Goal: Task Accomplishment & Management: Use online tool/utility

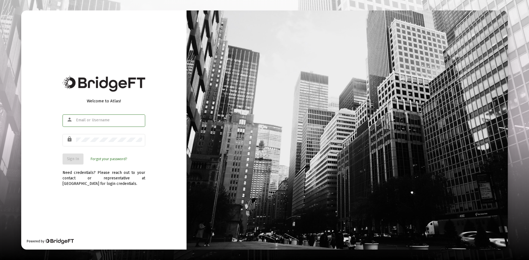
type input "[PERSON_NAME][EMAIL_ADDRESS][DOMAIN_NAME]"
click at [45, 111] on div "Welcome to Atlas! person [PERSON_NAME][EMAIL_ADDRESS][DOMAIN_NAME] lock Sign In…" at bounding box center [103, 129] width 165 height 239
click at [69, 159] on span "Sign In" at bounding box center [73, 159] width 12 height 5
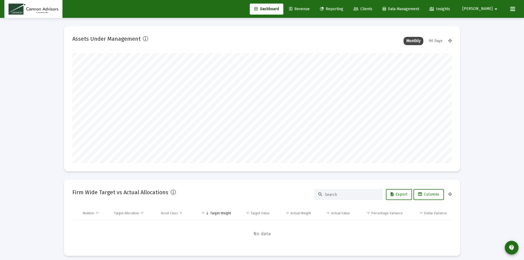
scroll to position [110, 205]
type input "[DATE]"
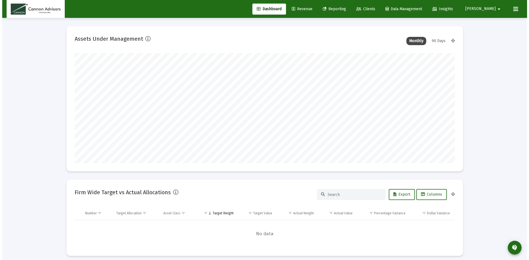
scroll to position [110, 178]
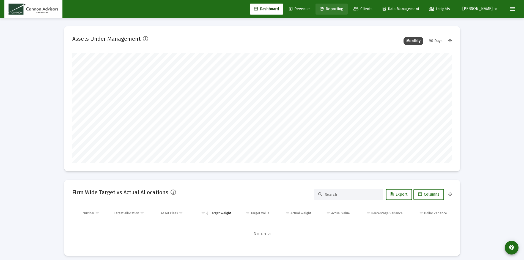
click at [344, 9] on span "Reporting" at bounding box center [331, 9] width 23 height 5
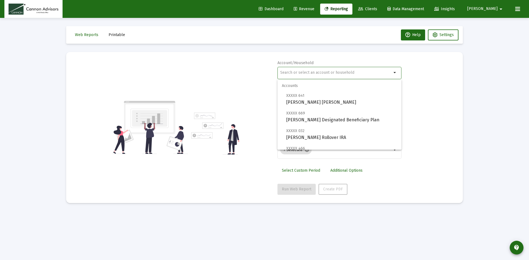
click at [315, 73] on input "text" at bounding box center [335, 72] width 111 height 4
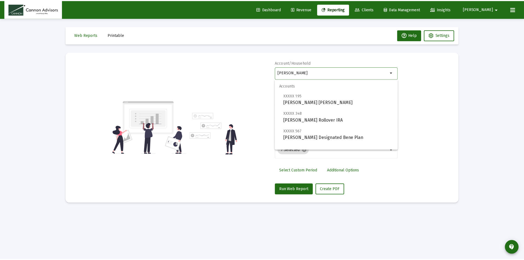
scroll to position [22, 0]
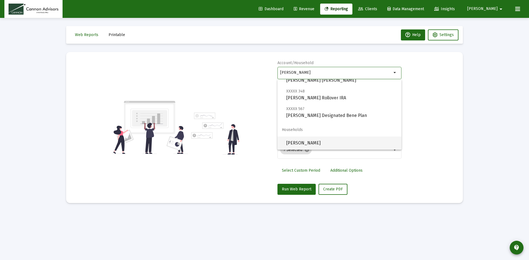
click at [302, 141] on span "[PERSON_NAME]" at bounding box center [341, 143] width 111 height 13
type input "[PERSON_NAME]"
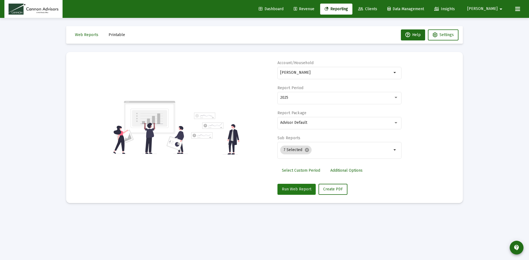
click at [288, 186] on button "Run Web Report" at bounding box center [296, 189] width 38 height 11
select select "View all"
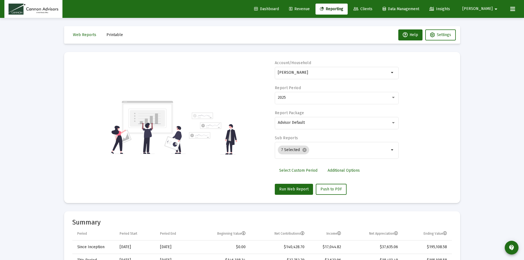
click at [227, 68] on div "Account/Household [PERSON_NAME] arrow_drop_down Report Period 2025 Report Packa…" at bounding box center [262, 127] width 380 height 135
click at [394, 180] on div "Account/Household [PERSON_NAME] arrow_drop_down Report Period 2025 Report Packa…" at bounding box center [337, 127] width 124 height 135
click at [247, 88] on div "Account/Household [PERSON_NAME] arrow_drop_down Report Period 2025 Report Packa…" at bounding box center [262, 127] width 380 height 135
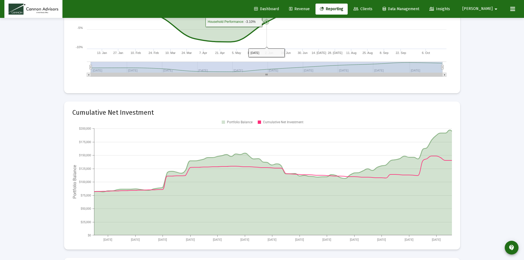
scroll to position [771, 0]
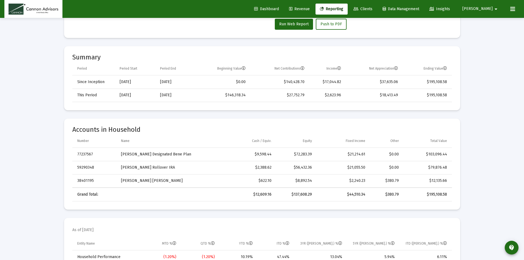
scroll to position [138, 0]
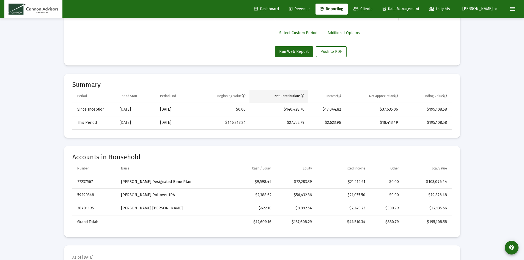
click at [299, 97] on div "Net Contributions" at bounding box center [290, 96] width 30 height 4
click at [299, 79] on mat-card "Summary Period Period Start Period End Beginning Value Net Contributions Income…" at bounding box center [262, 106] width 396 height 64
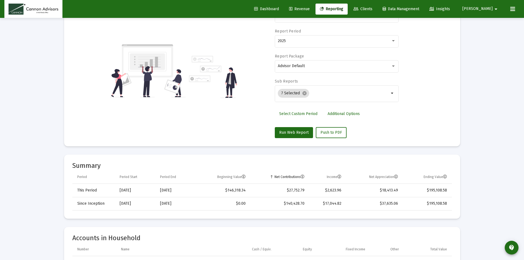
scroll to position [0, 0]
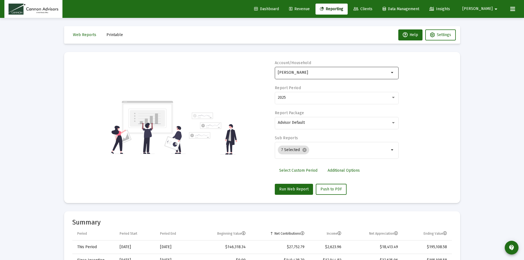
click at [325, 74] on input "[PERSON_NAME]" at bounding box center [333, 72] width 111 height 4
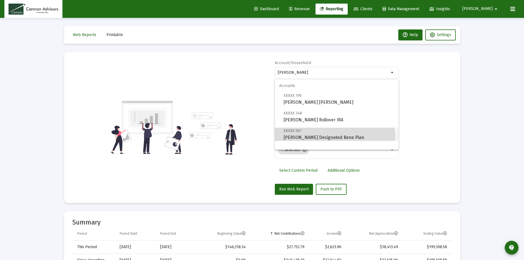
click at [325, 139] on span "XXXXX 567 [PERSON_NAME] Designated Bene Plan" at bounding box center [339, 133] width 111 height 13
type input "[PERSON_NAME] Designated Bene Plan"
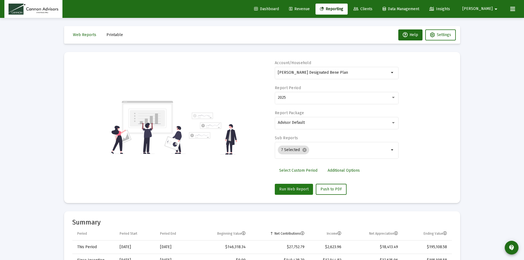
click at [287, 187] on span "Run Web Report" at bounding box center [293, 189] width 29 height 5
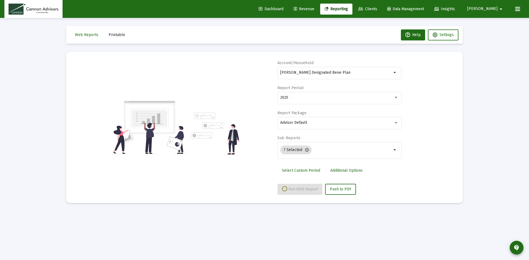
select select "View all"
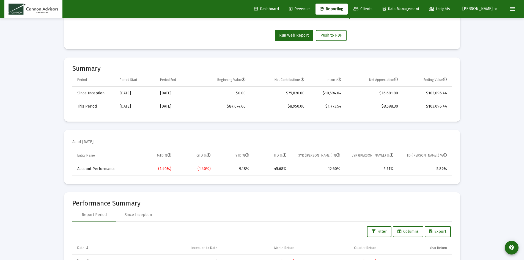
scroll to position [138, 0]
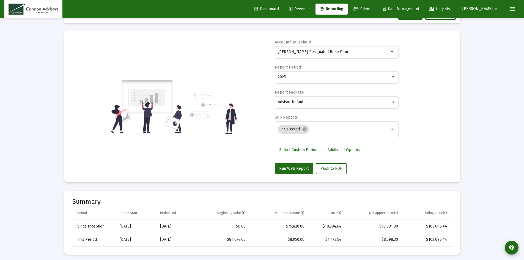
scroll to position [0, 0]
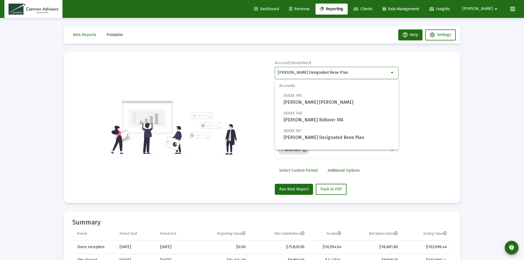
click at [343, 73] on input "[PERSON_NAME] Designated Bene Plan" at bounding box center [333, 72] width 111 height 4
click at [329, 117] on span "XXXXX 348 [PERSON_NAME] Rollover IRA" at bounding box center [339, 116] width 111 height 13
type input "[PERSON_NAME] Rollover IRA"
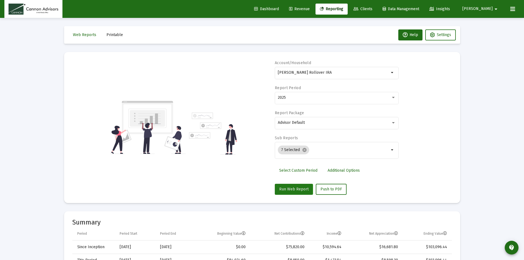
click at [290, 189] on span "Run Web Report" at bounding box center [293, 189] width 29 height 5
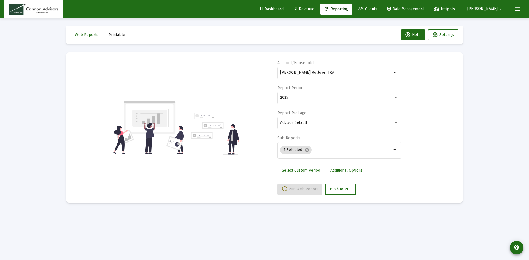
select select "View all"
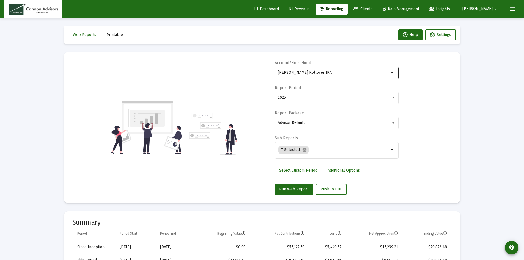
click at [347, 70] on input "[PERSON_NAME] Rollover IRA" at bounding box center [333, 72] width 111 height 4
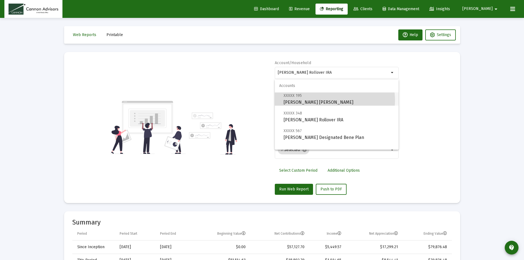
click at [327, 100] on span "XXXXX 195 [PERSON_NAME] [PERSON_NAME]" at bounding box center [339, 98] width 111 height 13
type input "[PERSON_NAME] [PERSON_NAME]"
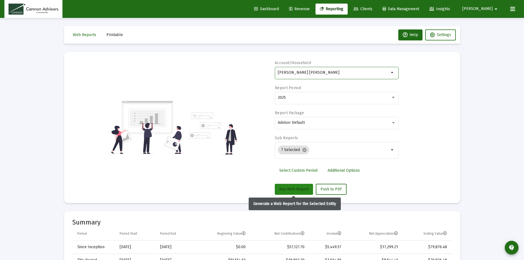
click at [290, 188] on span "Run Web Report" at bounding box center [293, 189] width 29 height 5
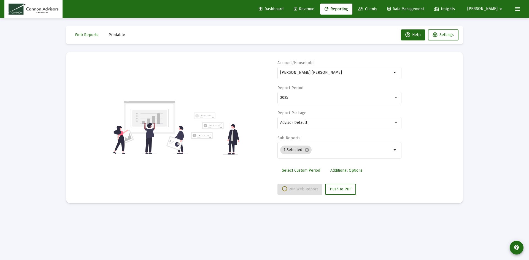
select select "View all"
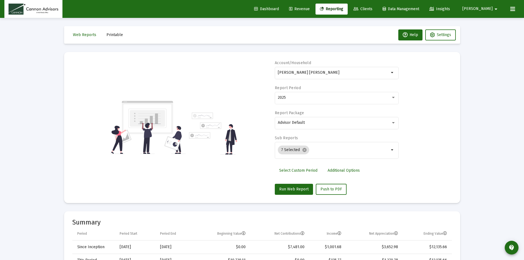
click at [414, 79] on div "Account/Household [PERSON_NAME] [PERSON_NAME] arrow_drop_down Report Period 202…" at bounding box center [262, 127] width 380 height 135
click at [215, 77] on div "Account/Household [PERSON_NAME] [PERSON_NAME] arrow_drop_down Report Period 202…" at bounding box center [262, 127] width 380 height 135
drag, startPoint x: 487, startPoint y: 12, endPoint x: 490, endPoint y: 8, distance: 4.5
click at [487, 11] on button "[PERSON_NAME]" at bounding box center [481, 8] width 50 height 11
click at [491, 38] on button "Logout" at bounding box center [489, 36] width 33 height 13
